Goal: Task Accomplishment & Management: Use online tool/utility

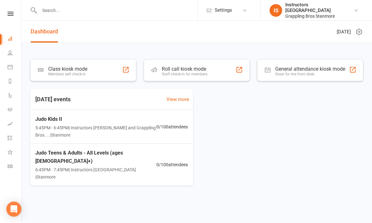
click at [87, 64] on div "Class kiosk mode Members self check-in" at bounding box center [83, 70] width 106 height 22
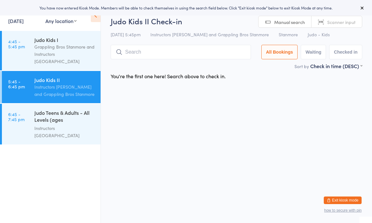
click at [58, 51] on div "Grappling Bros Stanmore and Instructors Stanmore" at bounding box center [64, 54] width 61 height 22
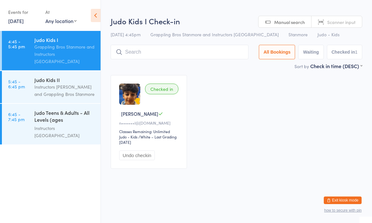
click at [150, 157] on button "Undo checkin" at bounding box center [137, 155] width 36 height 10
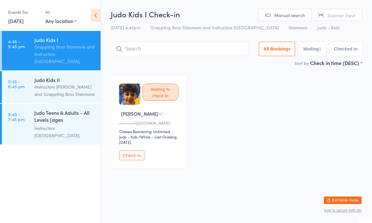
click at [64, 87] on div "Instructors Stanmore and Grappling Bros Stanmore" at bounding box center [64, 90] width 61 height 15
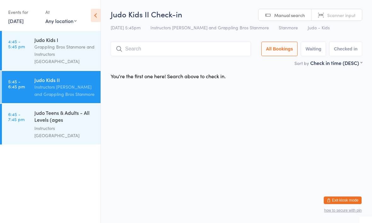
click at [165, 46] on input "search" at bounding box center [181, 49] width 140 height 15
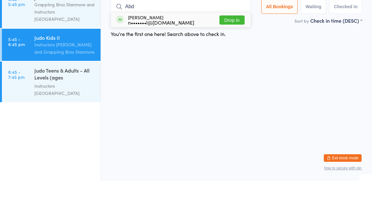
type input "Abd"
click at [233, 58] on button "Drop in" at bounding box center [232, 62] width 25 height 9
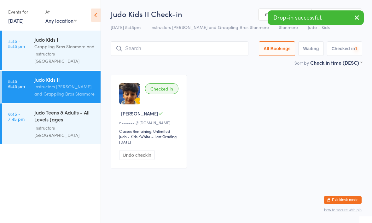
click at [159, 50] on input "search" at bounding box center [180, 49] width 138 height 15
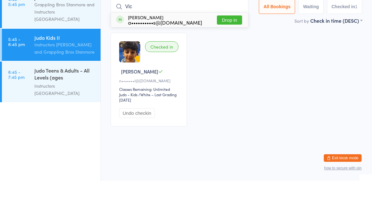
type input "Vic"
click at [230, 58] on button "Drop in" at bounding box center [229, 62] width 25 height 9
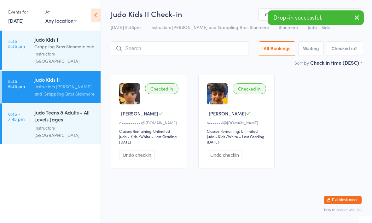
click at [160, 50] on input "search" at bounding box center [180, 49] width 138 height 15
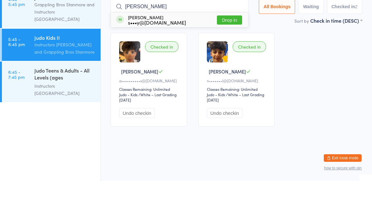
type input "Matthew"
click at [220, 58] on button "Drop in" at bounding box center [229, 62] width 25 height 9
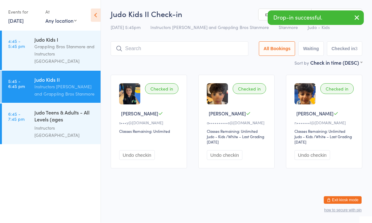
click at [176, 54] on input "search" at bounding box center [180, 49] width 138 height 15
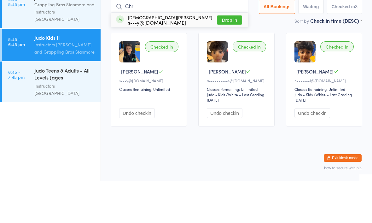
type input "Chr"
click at [225, 58] on button "Drop in" at bounding box center [229, 62] width 25 height 9
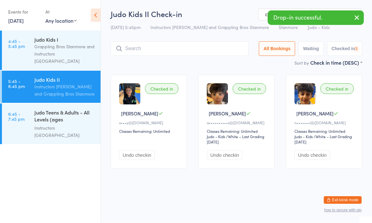
scroll to position [0, 0]
